Goal: Information Seeking & Learning: Learn about a topic

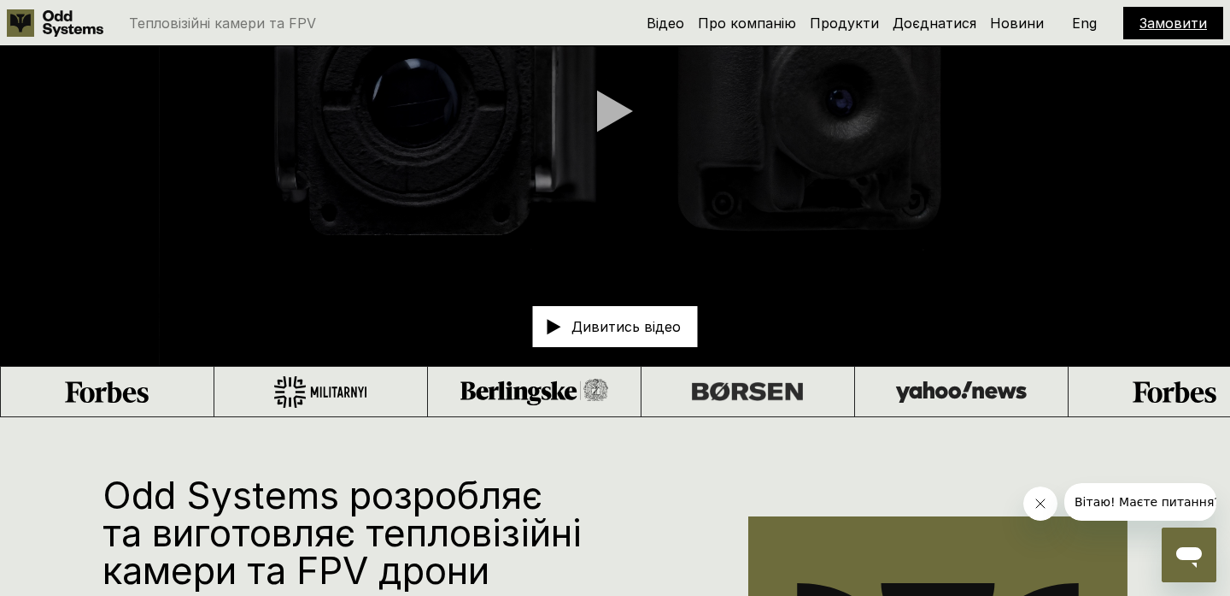
scroll to position [309, 0]
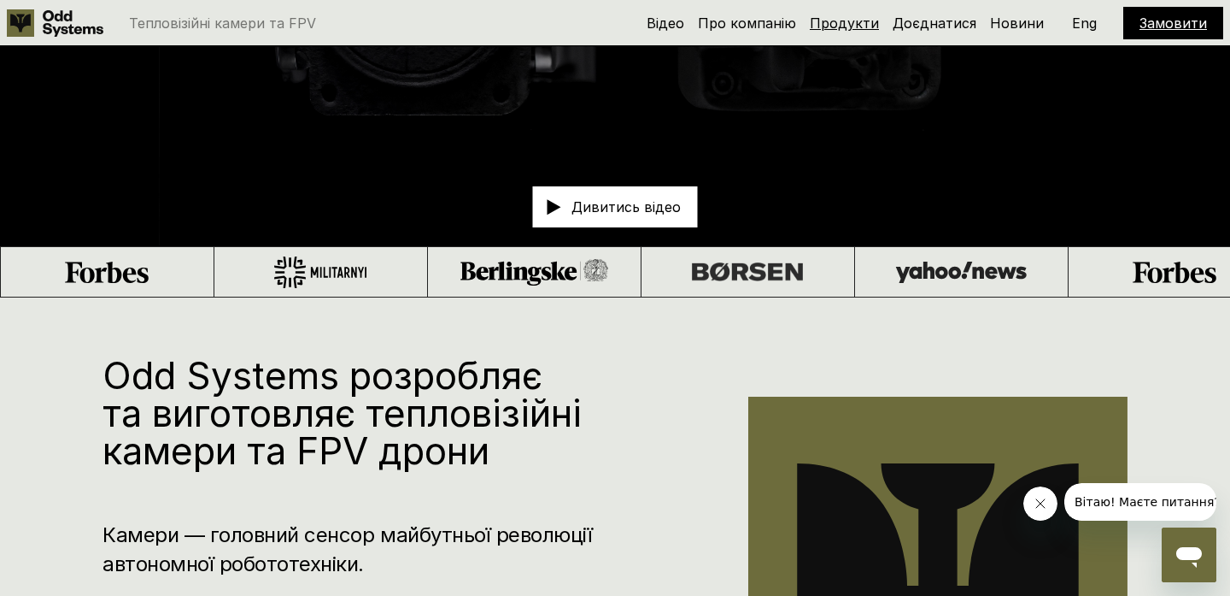
click at [860, 22] on link "Продукти" at bounding box center [844, 23] width 69 height 17
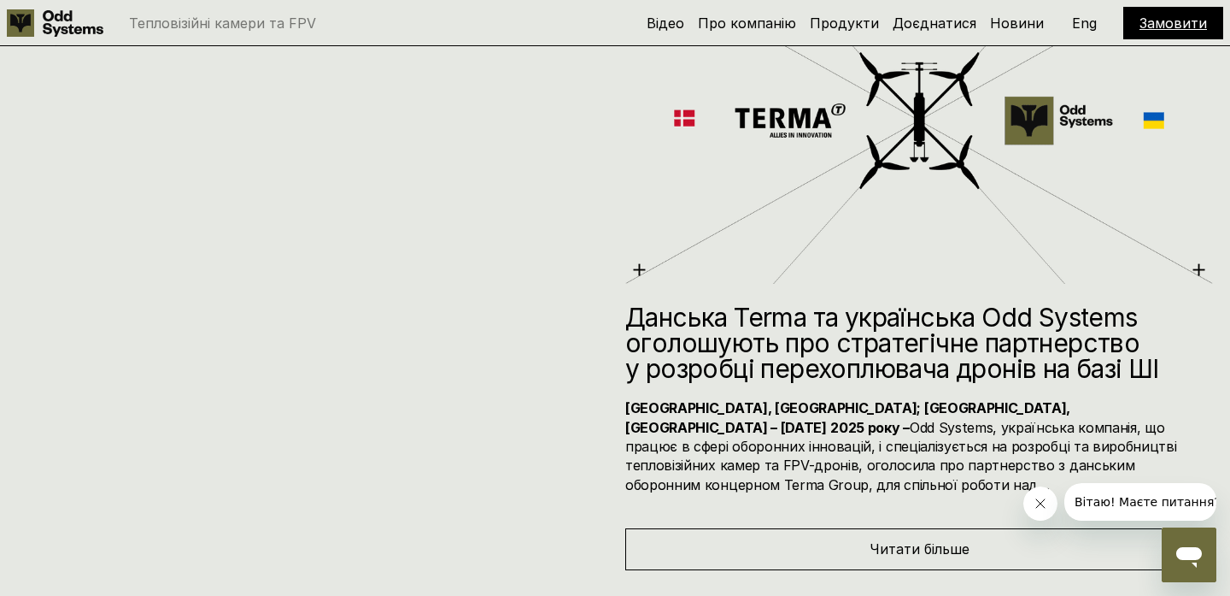
scroll to position [6931, 0]
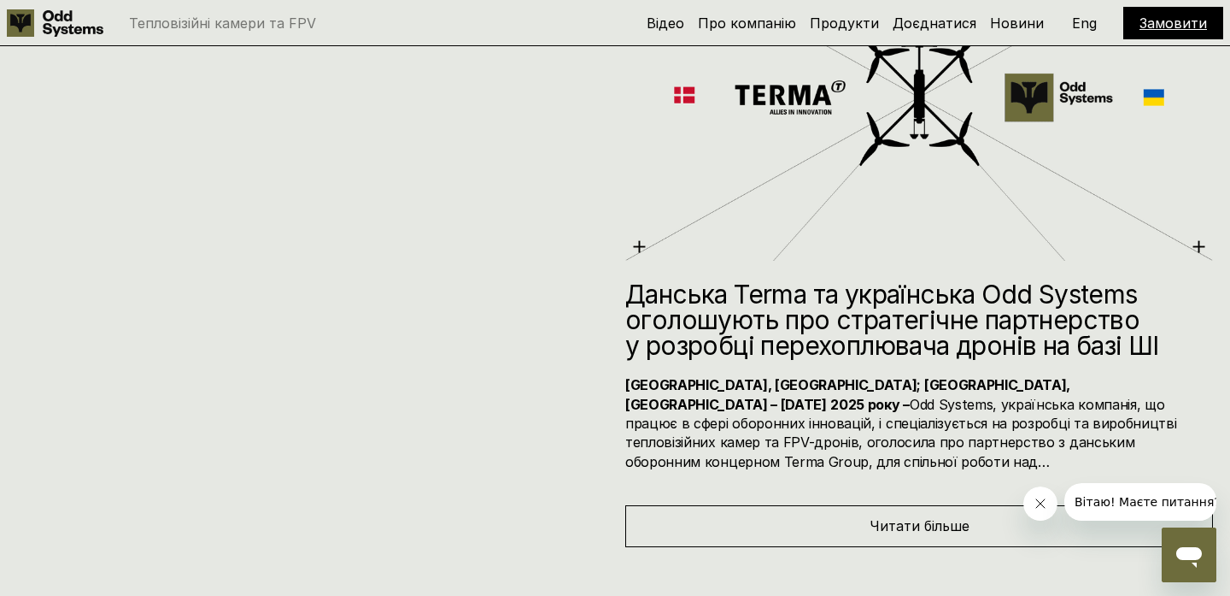
click at [825, 508] on div "Читати більше" at bounding box center [919, 525] width 588 height 41
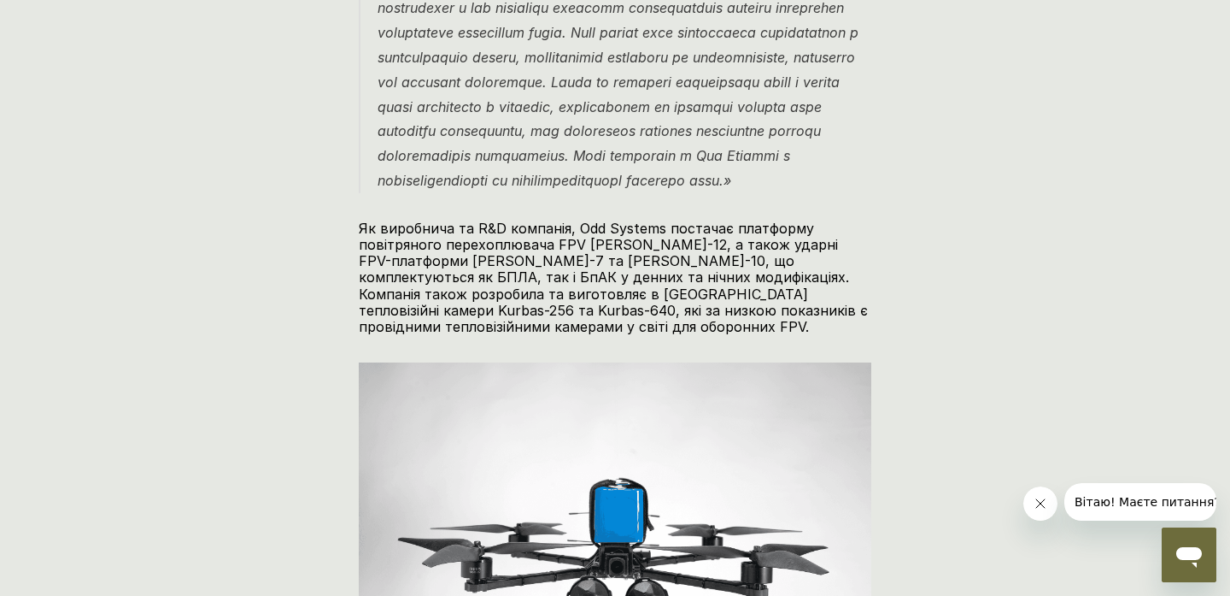
scroll to position [1732, 0]
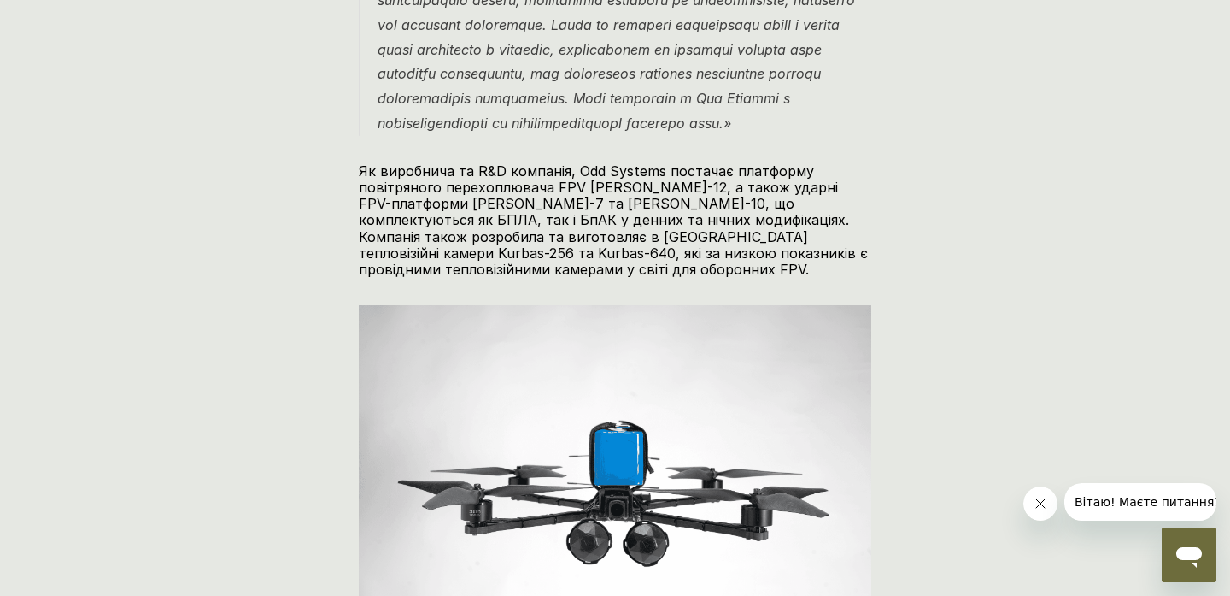
click at [221, 413] on div "Тепловізійні камери та FPV Відео Про компанію Продукти Доєднатися Новини Замови…" at bounding box center [615, 420] width 1230 height 4305
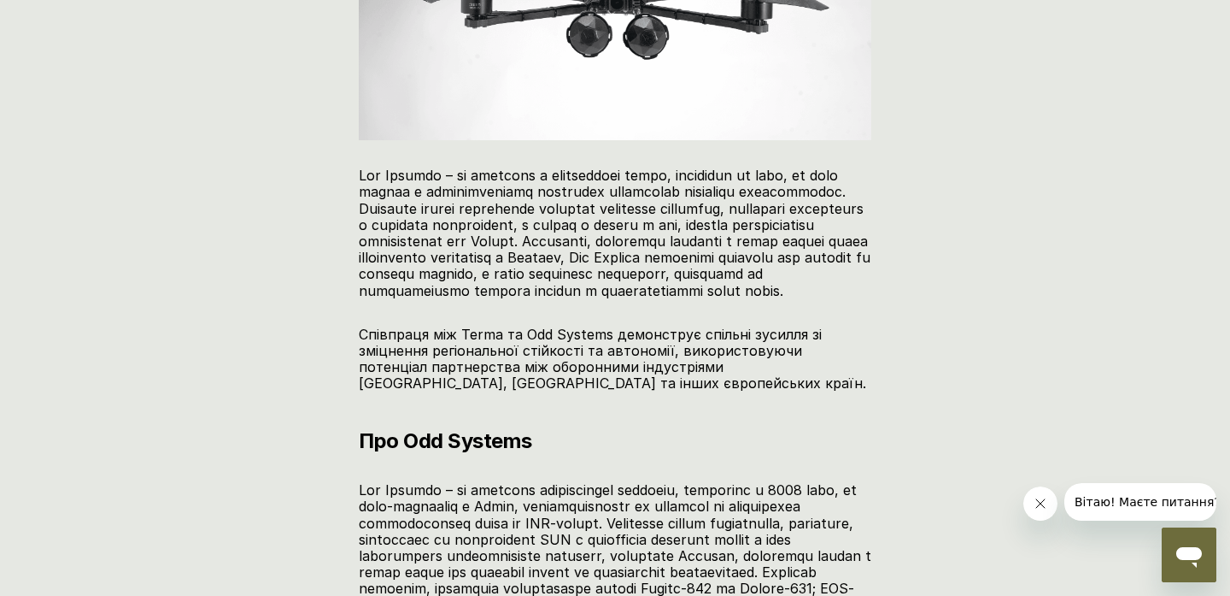
scroll to position [2240, 0]
click at [474, 362] on p "Співпраця між Terma та Odd Systems демонструє спільні зусилля зі зміцнення регі…" at bounding box center [615, 359] width 513 height 66
click at [475, 364] on p "Співпраця між Terma та Odd Systems демонструє спільні зусилля зі зміцнення регі…" at bounding box center [615, 359] width 513 height 66
click at [476, 365] on p "Співпраця між Terma та Odd Systems демонструє спільні зусилля зі зміцнення регі…" at bounding box center [615, 359] width 513 height 66
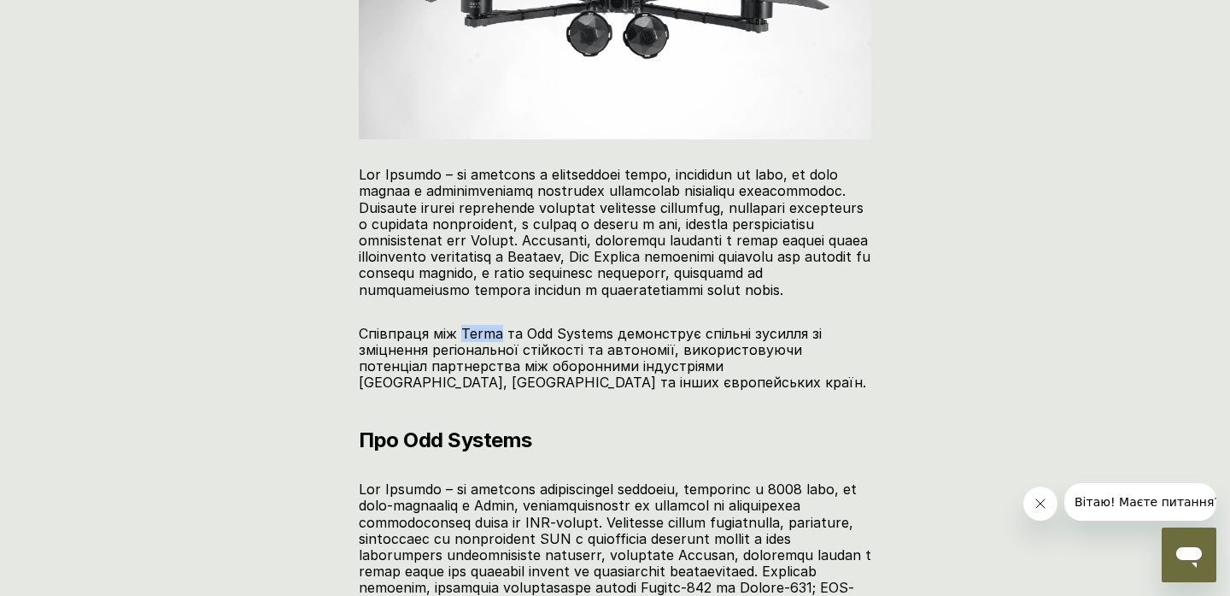
copy p "Terma"
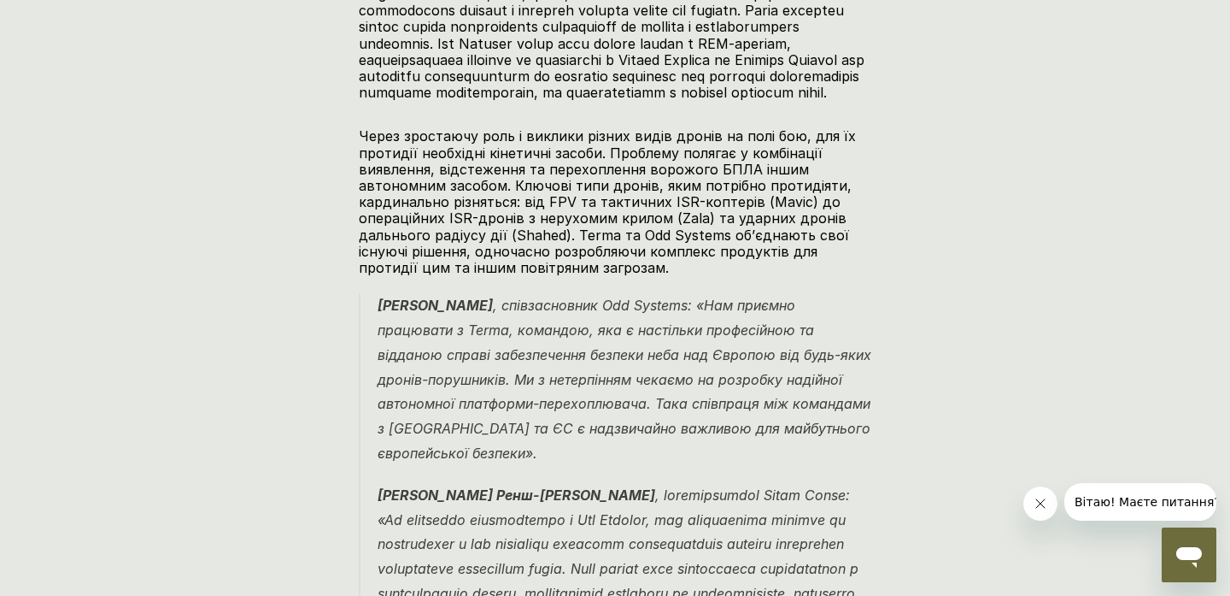
scroll to position [1141, 0]
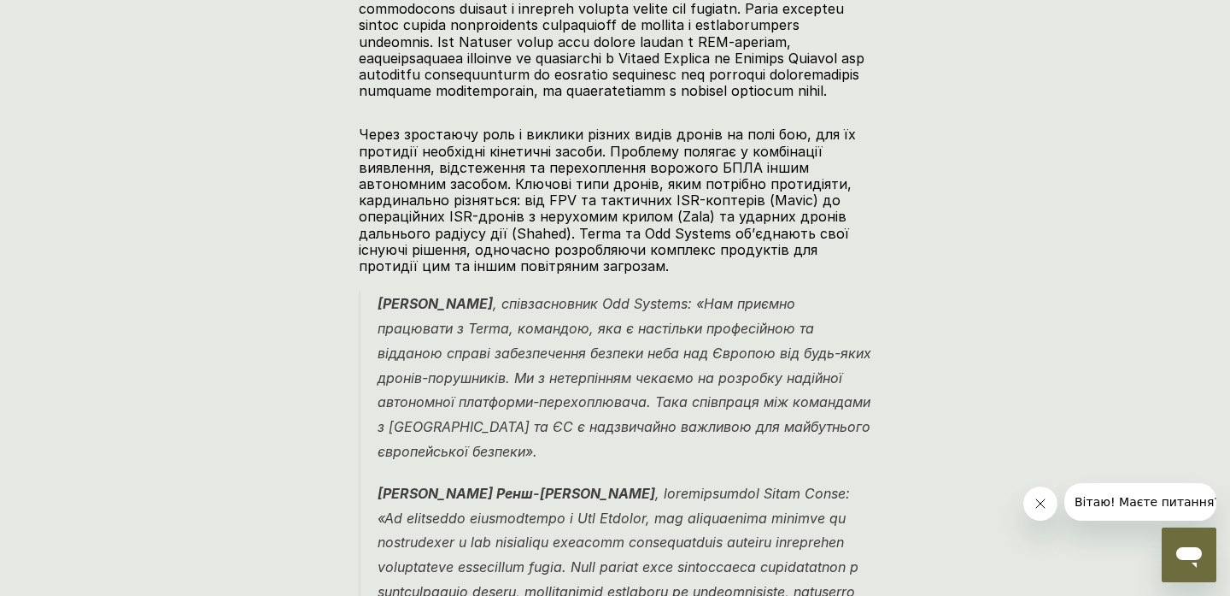
click at [608, 406] on em "[PERSON_NAME] , співзасновник Odd Systems: «Нам приємно працювати з Terma, кома…" at bounding box center [627, 377] width 498 height 165
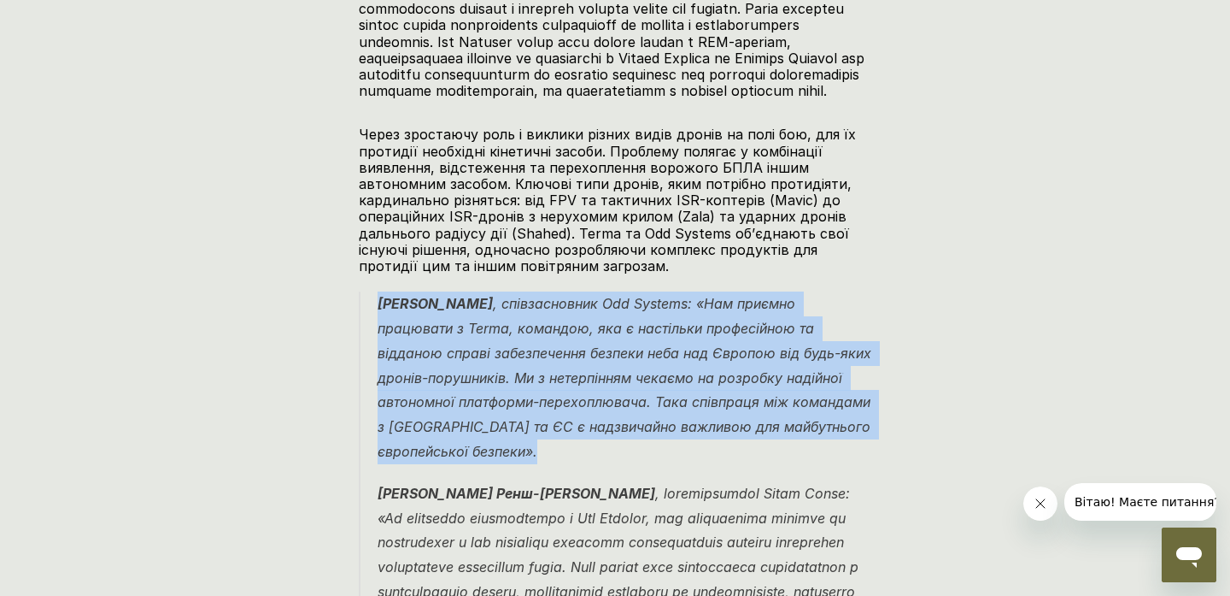
click at [608, 406] on em "[PERSON_NAME] , співзасновник Odd Systems: «Нам приємно працювати з Terma, кома…" at bounding box center [627, 377] width 498 height 165
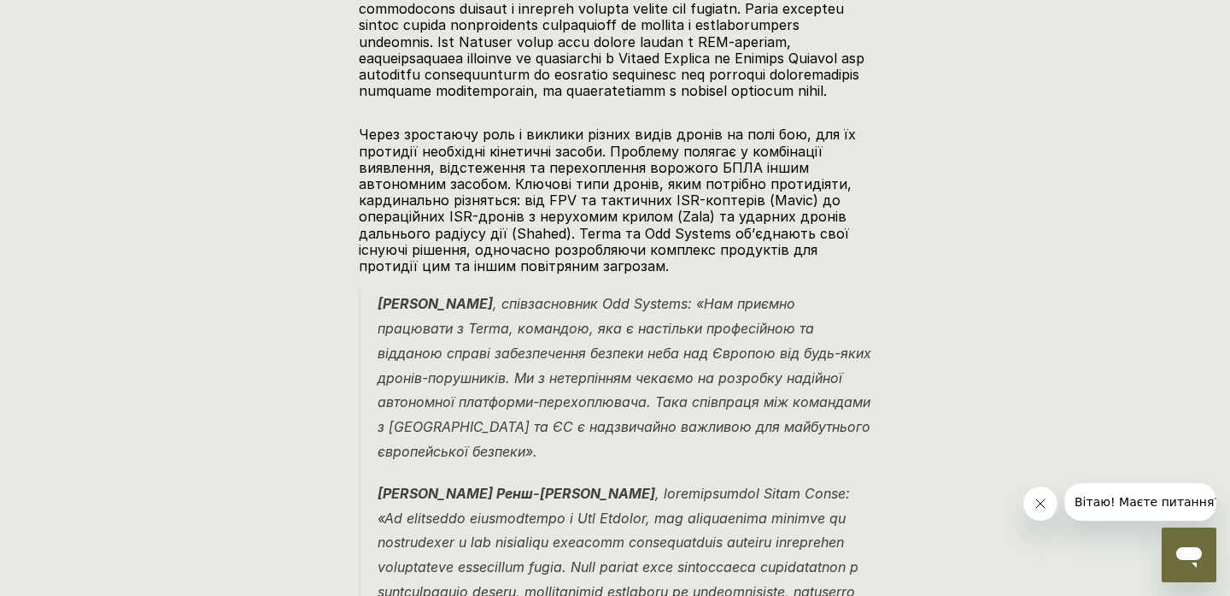
click at [613, 440] on p "[PERSON_NAME] , співзасновник Odd Systems: «Нам приємно працювати з Terma, кома…" at bounding box center [625, 377] width 494 height 173
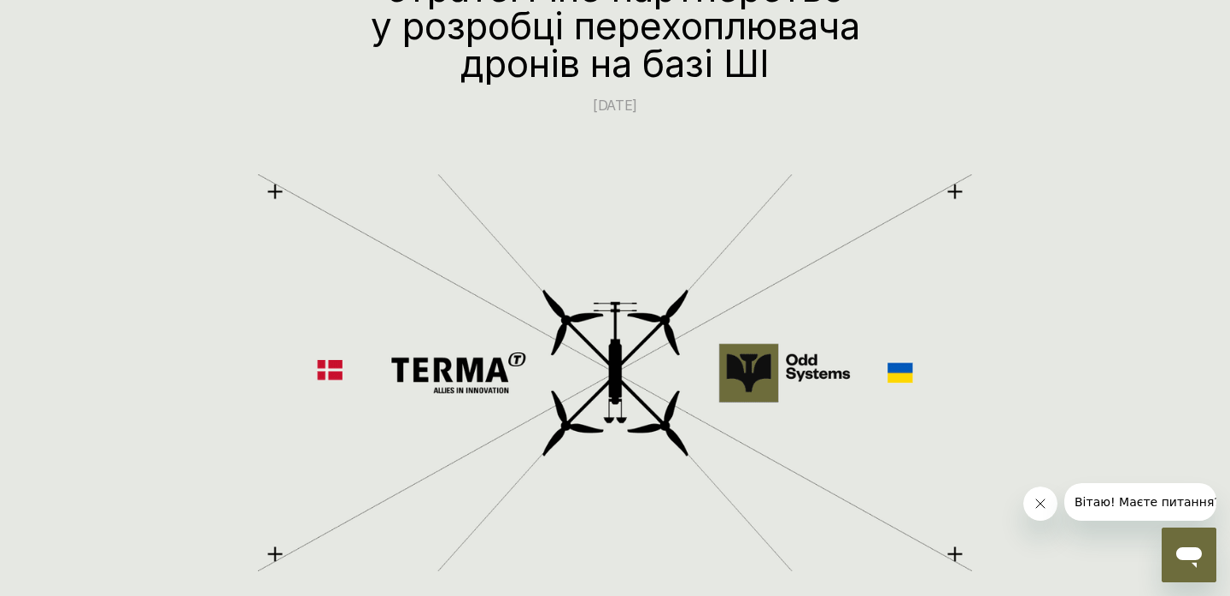
scroll to position [0, 0]
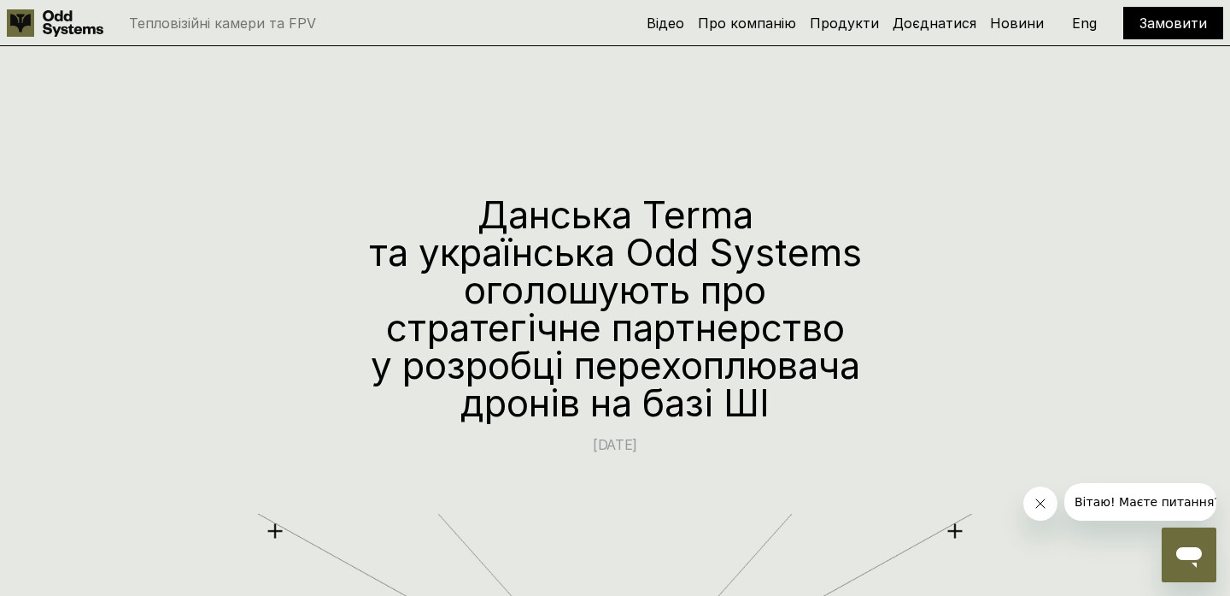
click at [592, 447] on p "[DATE]" at bounding box center [615, 445] width 513 height 22
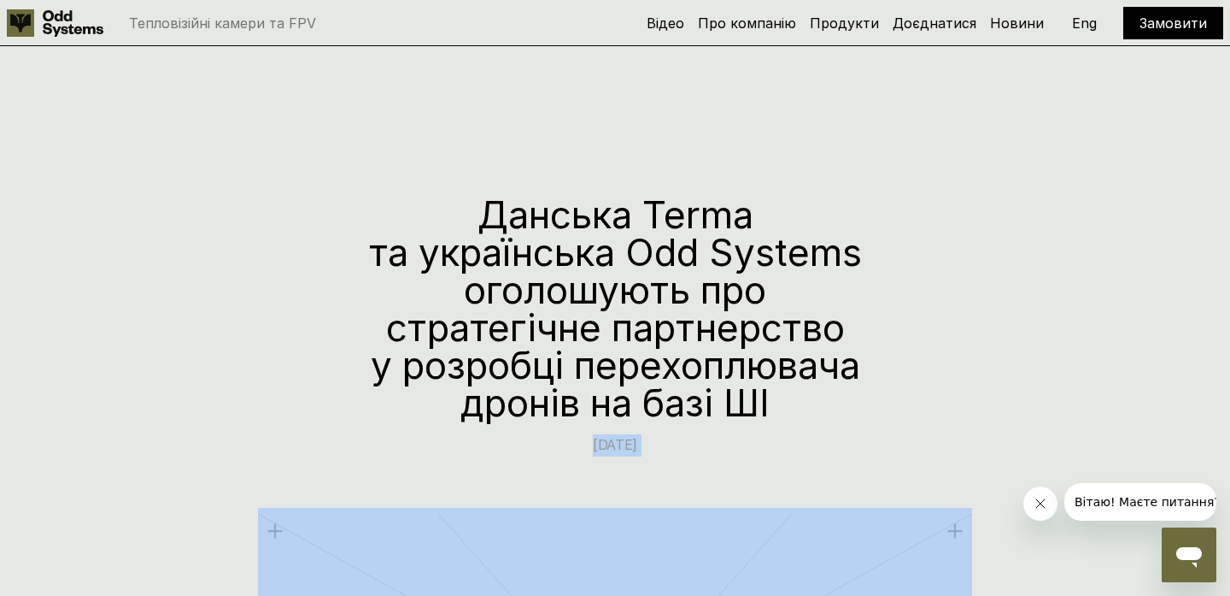
click at [592, 447] on p "[DATE]" at bounding box center [615, 445] width 513 height 22
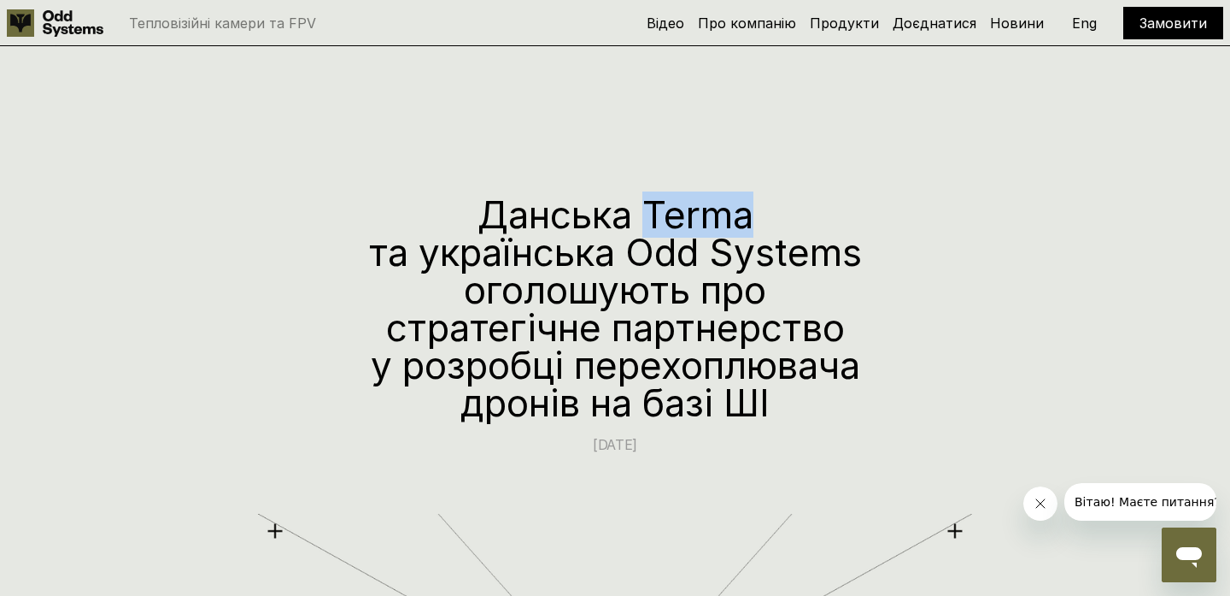
drag, startPoint x: 651, startPoint y: 196, endPoint x: 756, endPoint y: 226, distance: 109.3
click at [757, 226] on h1 "Данська Terma та українська Odd Systems оголошують про стратегічне партнерство …" at bounding box center [615, 309] width 513 height 226
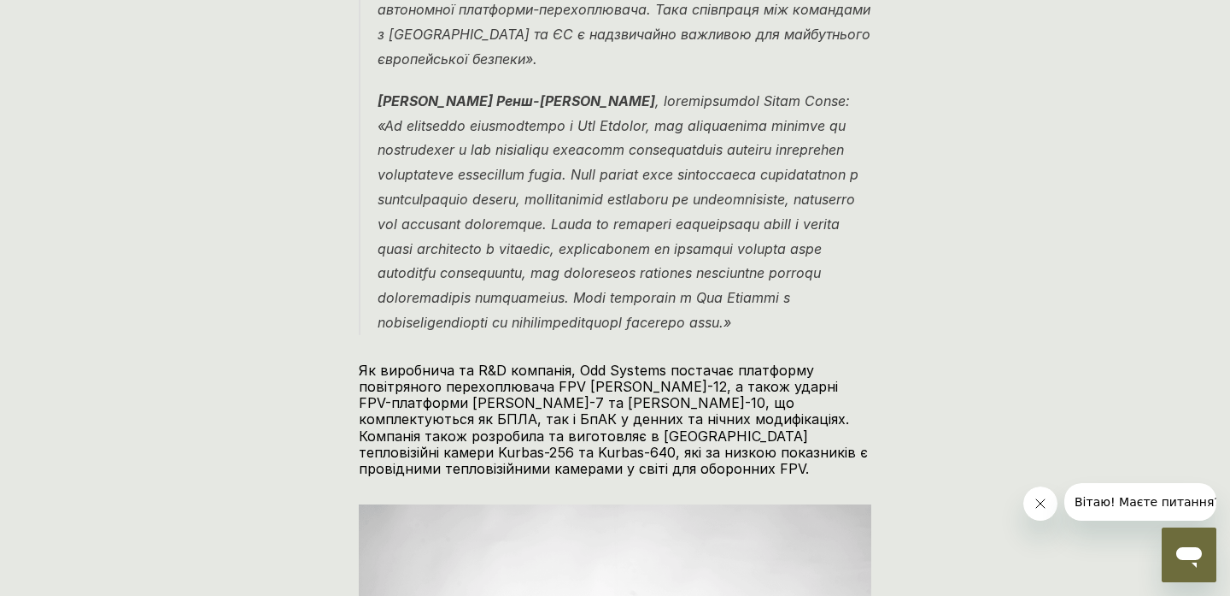
scroll to position [1535, 0]
drag, startPoint x: 574, startPoint y: 390, endPoint x: 652, endPoint y: 396, distance: 78.1
click at [652, 397] on p "Як виробнича та R&D компанія, Odd Systems постачає платформу повітряного перехо…" at bounding box center [615, 418] width 513 height 114
click at [661, 437] on p "Як виробнича та R&D компанія, Odd Systems постачає платформу повітряного перехо…" at bounding box center [615, 418] width 513 height 114
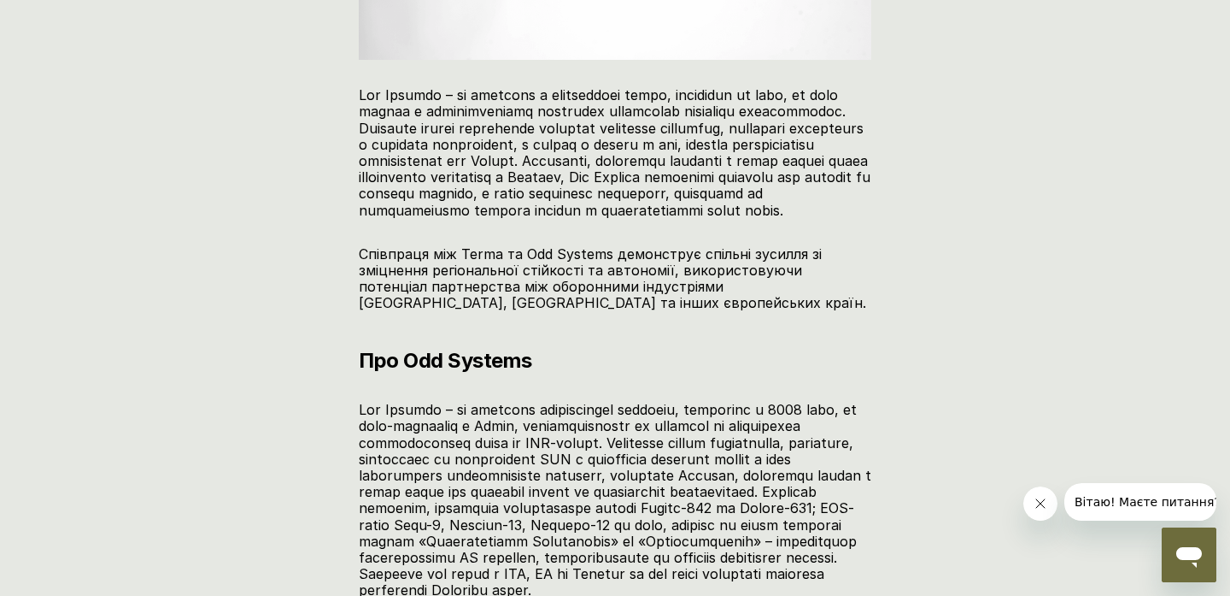
scroll to position [2392, 0]
